Goal: Transaction & Acquisition: Purchase product/service

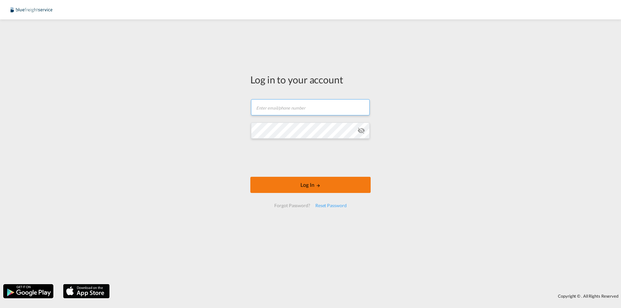
type input "[PERSON_NAME][EMAIL_ADDRESS][PERSON_NAME][DOMAIN_NAME]"
click at [348, 187] on button "Log In" at bounding box center [310, 185] width 120 height 16
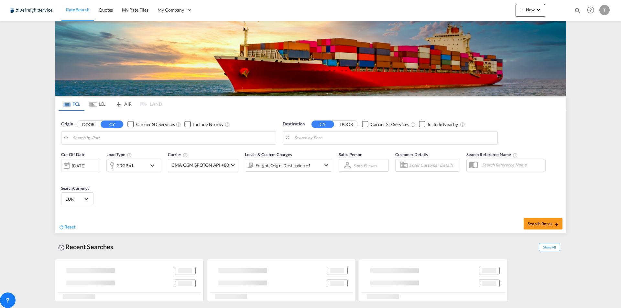
type input "[GEOGRAPHIC_DATA], [GEOGRAPHIC_DATA]"
type input "[GEOGRAPHIC_DATA], ZADUR"
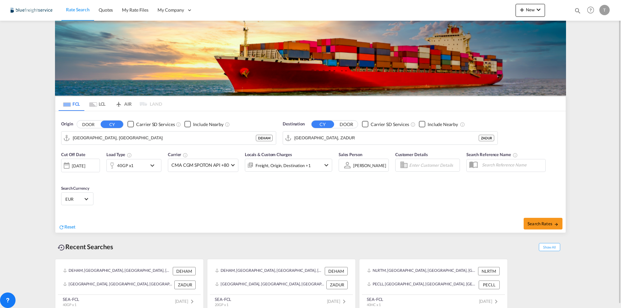
click at [156, 163] on md-icon "icon-chevron-down" at bounding box center [154, 166] width 11 height 8
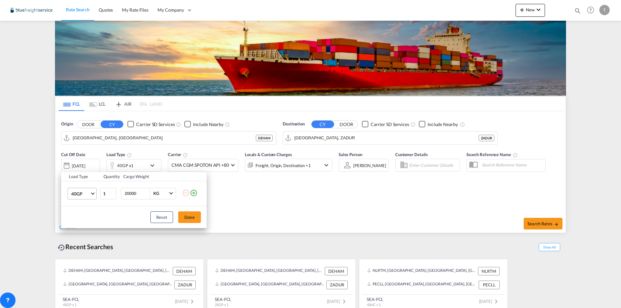
click at [87, 195] on span "40GP" at bounding box center [80, 194] width 19 height 6
click at [78, 209] on div "40HC" at bounding box center [77, 209] width 12 height 6
click at [133, 194] on input "20000" at bounding box center [137, 193] width 26 height 11
click at [157, 194] on div "KG" at bounding box center [156, 193] width 6 height 5
click at [174, 194] on md-option "KG" at bounding box center [170, 194] width 44 height 16
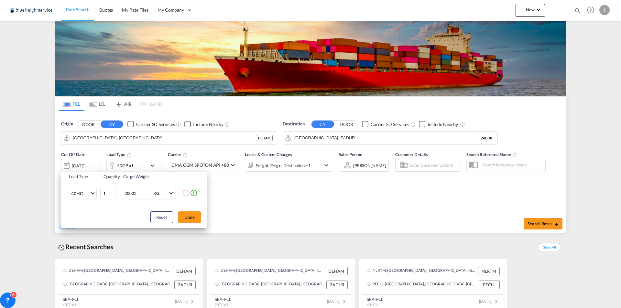
click at [146, 193] on input "20001" at bounding box center [137, 193] width 26 height 11
click at [146, 192] on input "20002" at bounding box center [137, 193] width 26 height 11
click at [146, 194] on input "20001" at bounding box center [137, 193] width 26 height 11
click at [146, 194] on input "20000" at bounding box center [137, 193] width 26 height 11
click at [134, 193] on input "20000" at bounding box center [137, 193] width 26 height 11
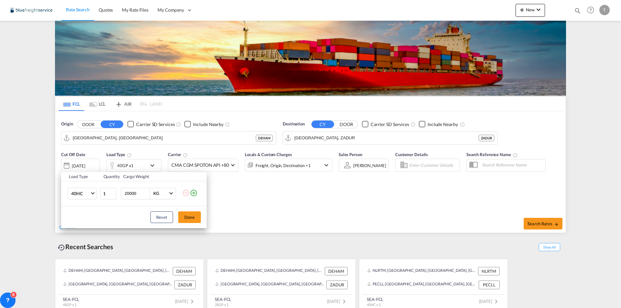
click at [134, 193] on input "20000" at bounding box center [137, 193] width 26 height 11
type input "7000"
click at [190, 217] on button "Done" at bounding box center [189, 218] width 23 height 12
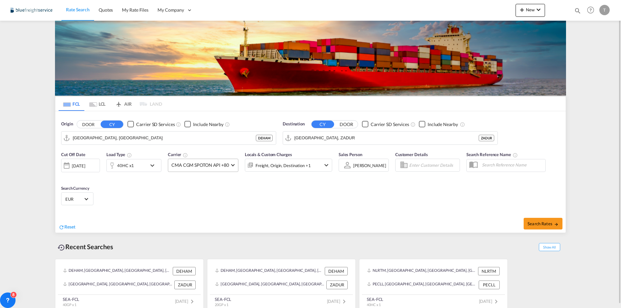
click at [202, 169] on md-select-value "CMA CGM SPOTON API +80" at bounding box center [203, 165] width 70 height 13
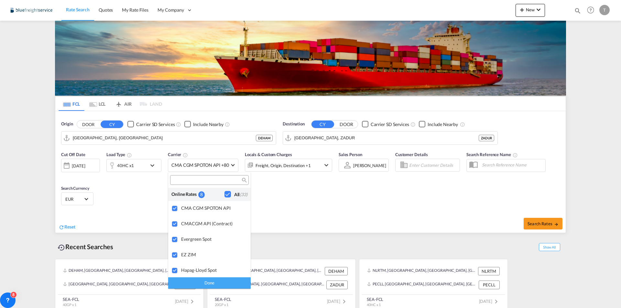
click at [304, 203] on md-backdrop at bounding box center [310, 154] width 621 height 308
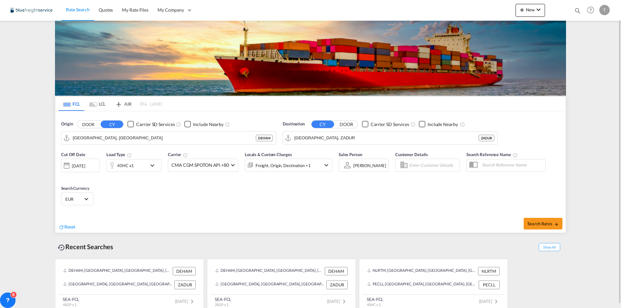
click at [313, 168] on div "Freight, Origin, Destination +1" at bounding box center [279, 165] width 69 height 13
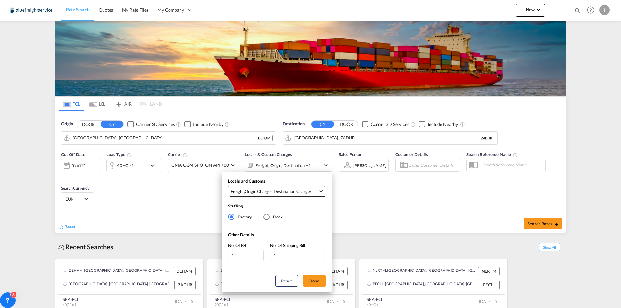
click at [304, 195] on md-select-value "Freight , Origin Charges , Destination Charges" at bounding box center [277, 191] width 95 height 11
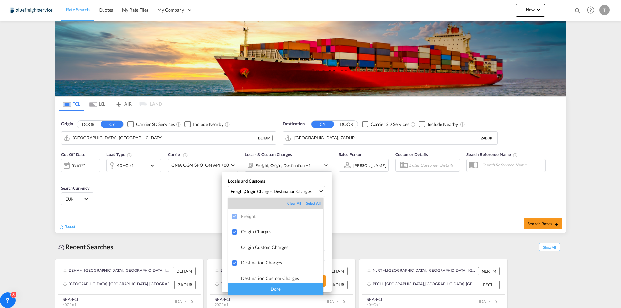
click at [407, 208] on md-backdrop at bounding box center [310, 154] width 621 height 308
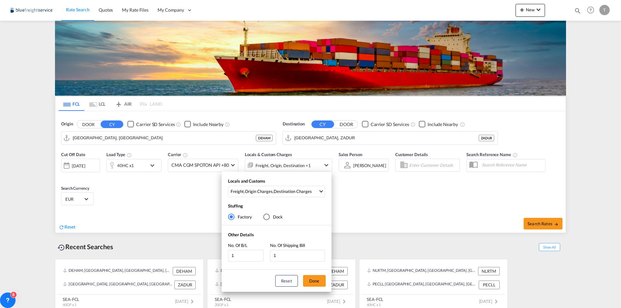
click at [377, 179] on div "Locals and Customs Freight , Origin Charges , Destination Charges Stuffing Fact…" at bounding box center [310, 154] width 621 height 308
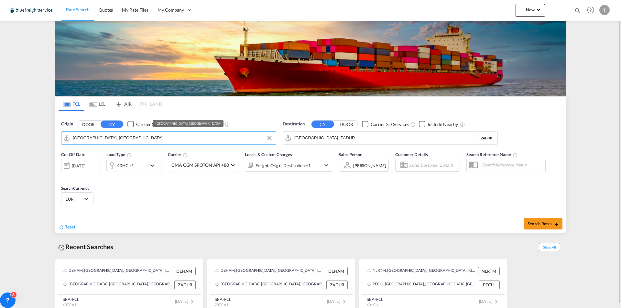
click at [198, 139] on input "[GEOGRAPHIC_DATA], [GEOGRAPHIC_DATA]" at bounding box center [173, 138] width 200 height 10
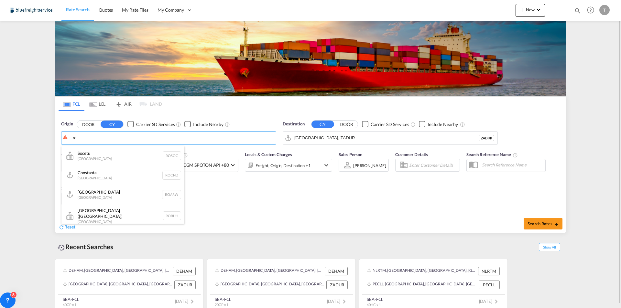
type input "r"
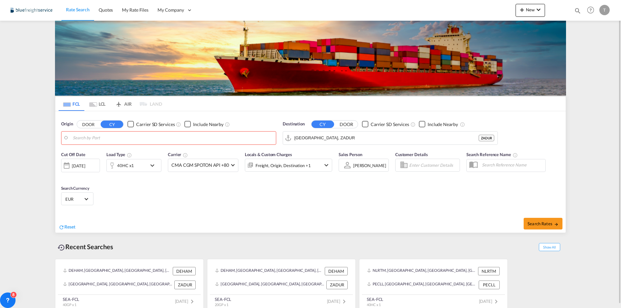
click at [139, 142] on body "Rate Search Quotes My Rate Files My Company Customers Users" at bounding box center [310, 154] width 621 height 308
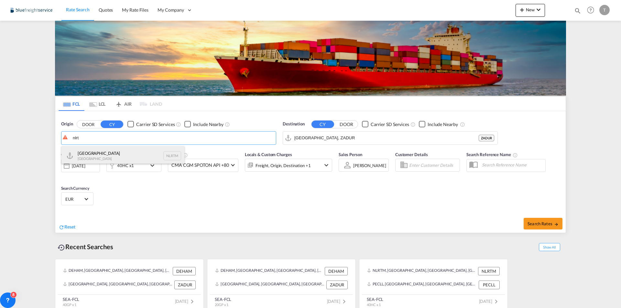
click at [139, 150] on div "[GEOGRAPHIC_DATA] [GEOGRAPHIC_DATA] NLRTM" at bounding box center [122, 155] width 123 height 19
type input "[GEOGRAPHIC_DATA], NLRTM"
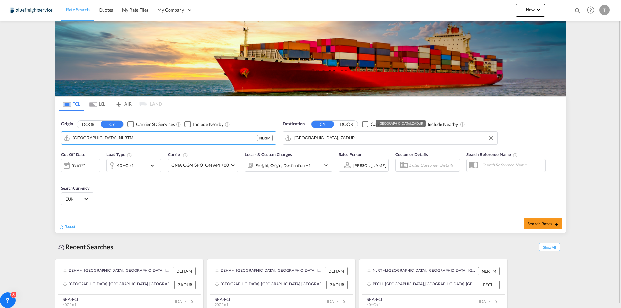
click at [314, 136] on input "[GEOGRAPHIC_DATA], ZADUR" at bounding box center [394, 138] width 200 height 10
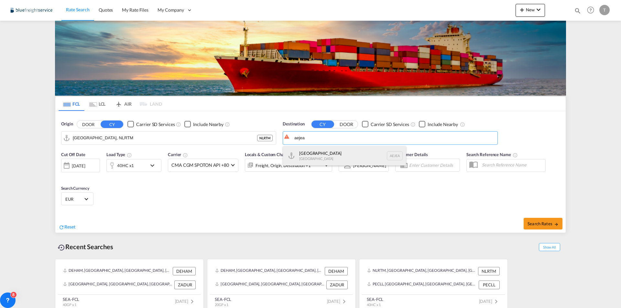
click at [325, 156] on div "[GEOGRAPHIC_DATA] [GEOGRAPHIC_DATA]" at bounding box center [344, 155] width 123 height 19
type input "[GEOGRAPHIC_DATA], [GEOGRAPHIC_DATA]"
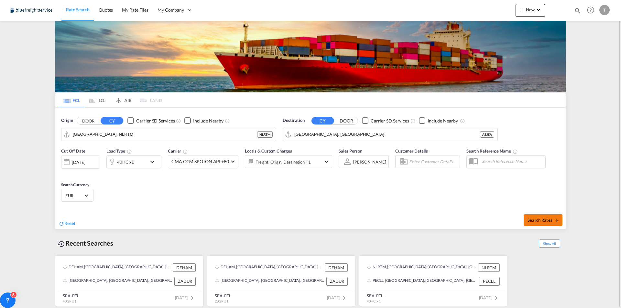
click at [541, 219] on span "Search Rates" at bounding box center [543, 220] width 31 height 5
type input "NLRTM to AEJEA / [DATE]"
